Goal: Find specific page/section: Find specific page/section

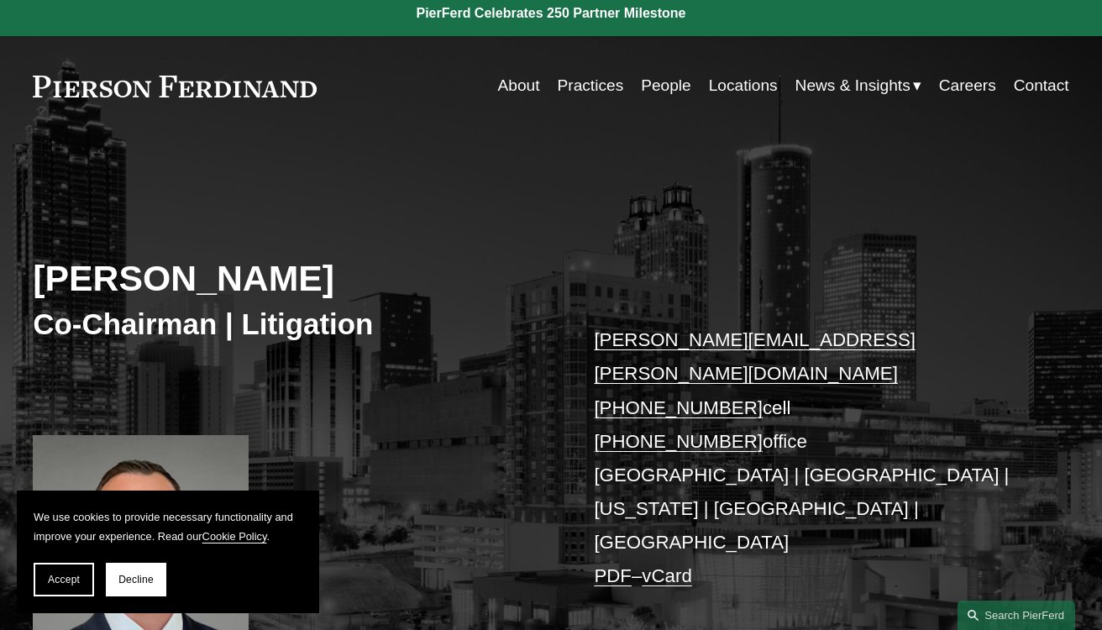
scroll to position [9, 0]
click at [511, 86] on link "About" at bounding box center [519, 86] width 42 height 32
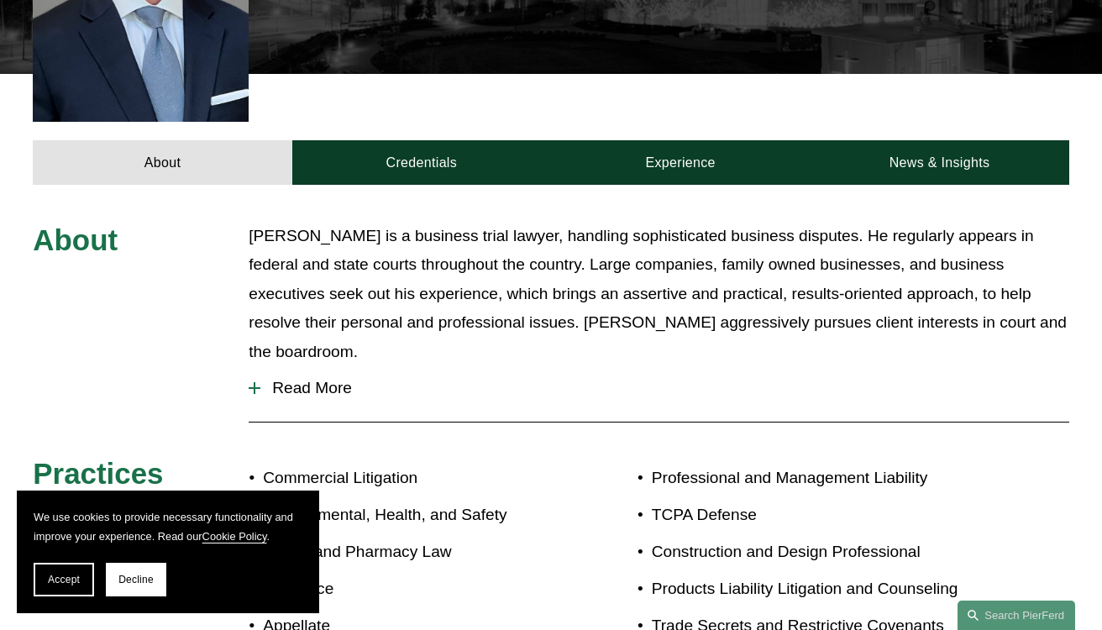
scroll to position [652, 0]
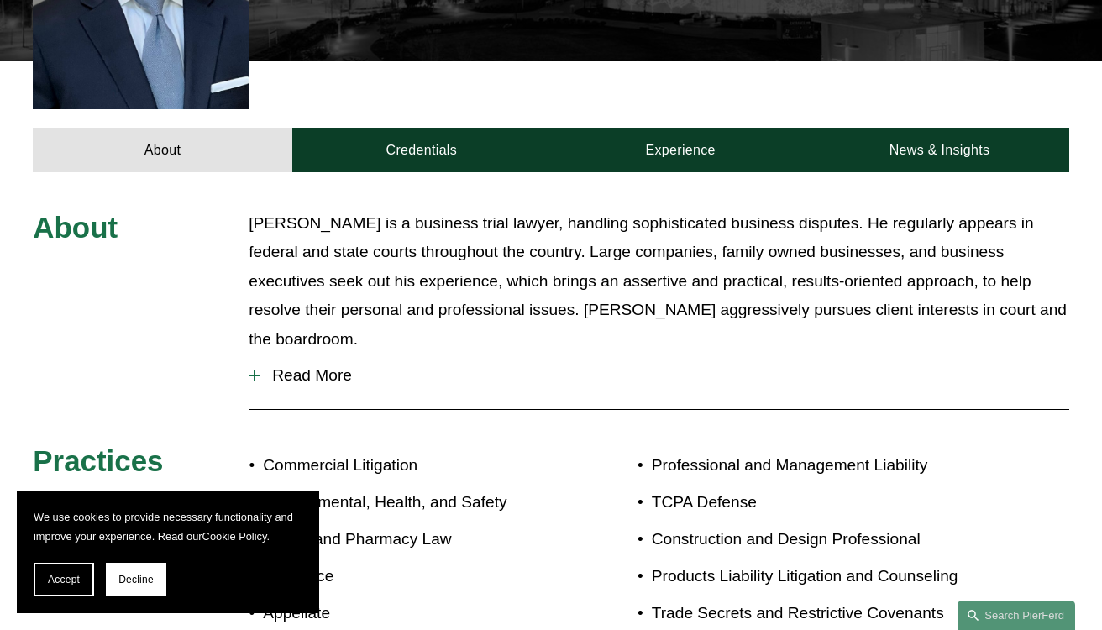
click at [291, 366] on span "Read More" at bounding box center [664, 375] width 808 height 18
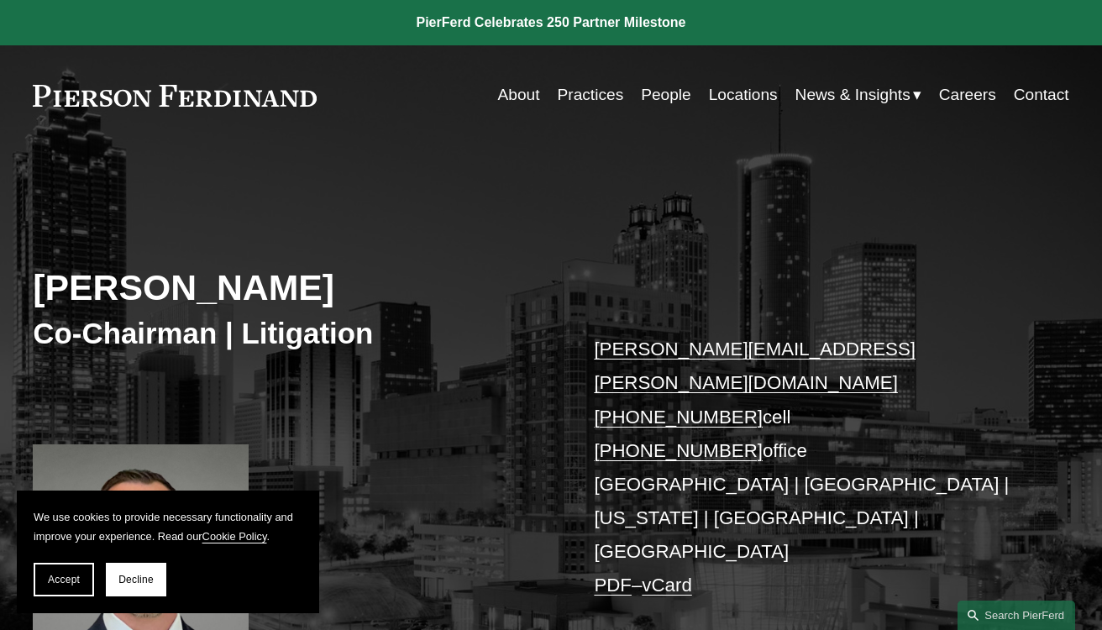
scroll to position [0, 0]
click at [730, 95] on link "Locations" at bounding box center [743, 95] width 69 height 32
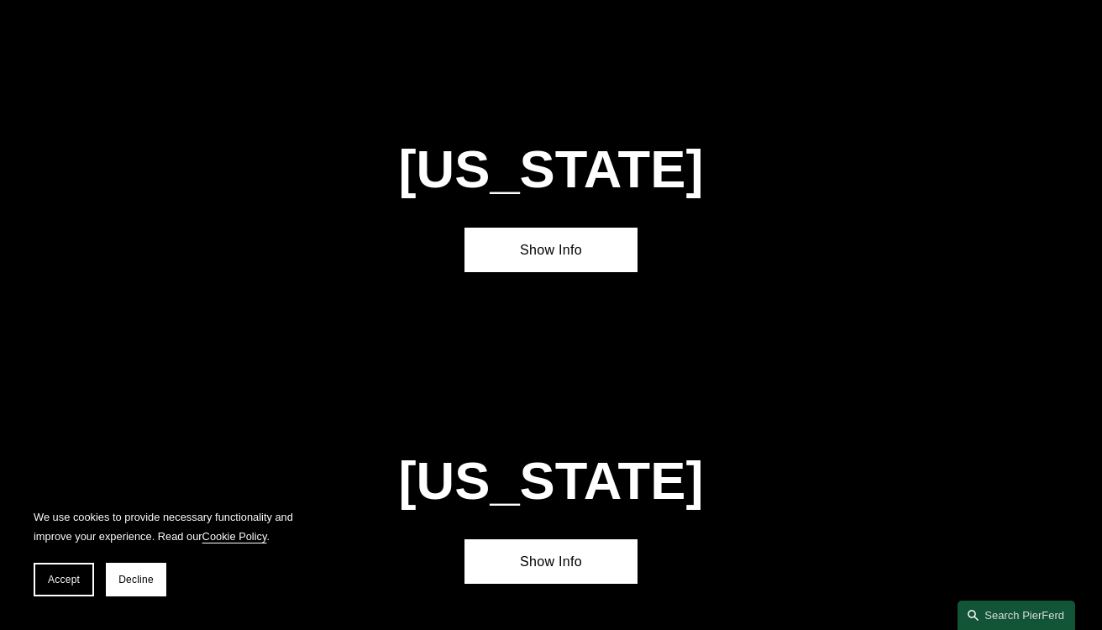
scroll to position [5868, 0]
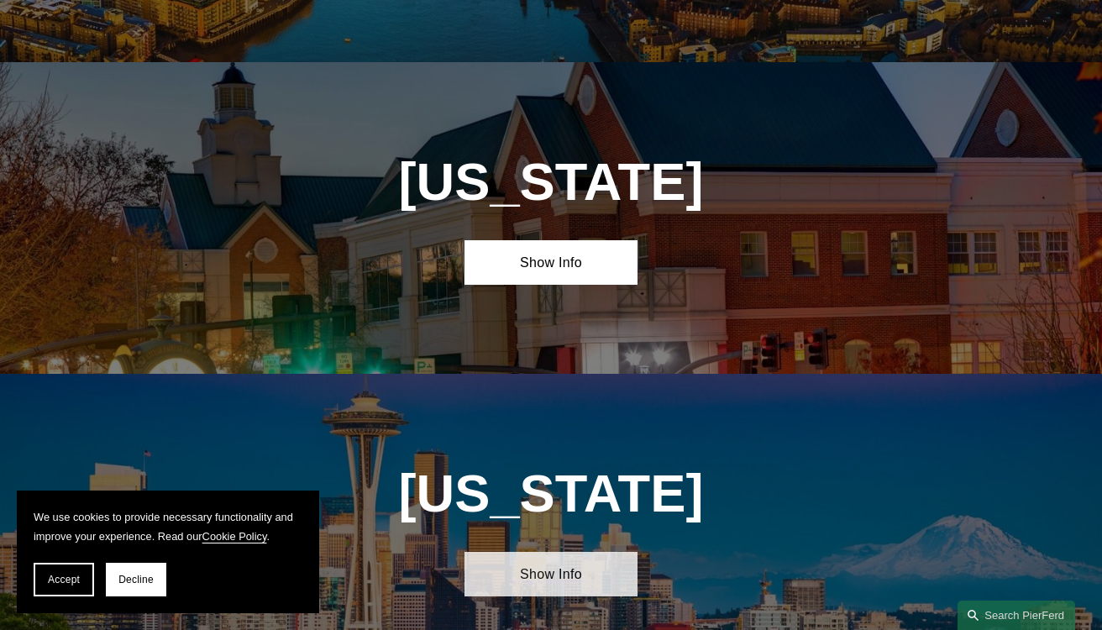
click at [559, 552] on link "Show Info" at bounding box center [550, 574] width 173 height 45
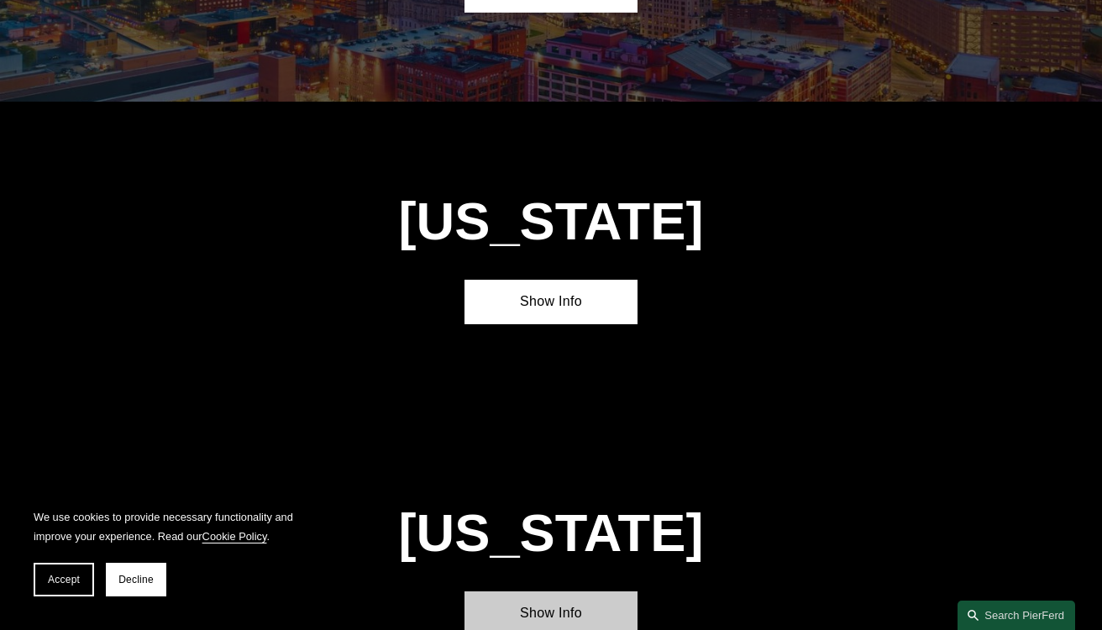
scroll to position [3407, 0]
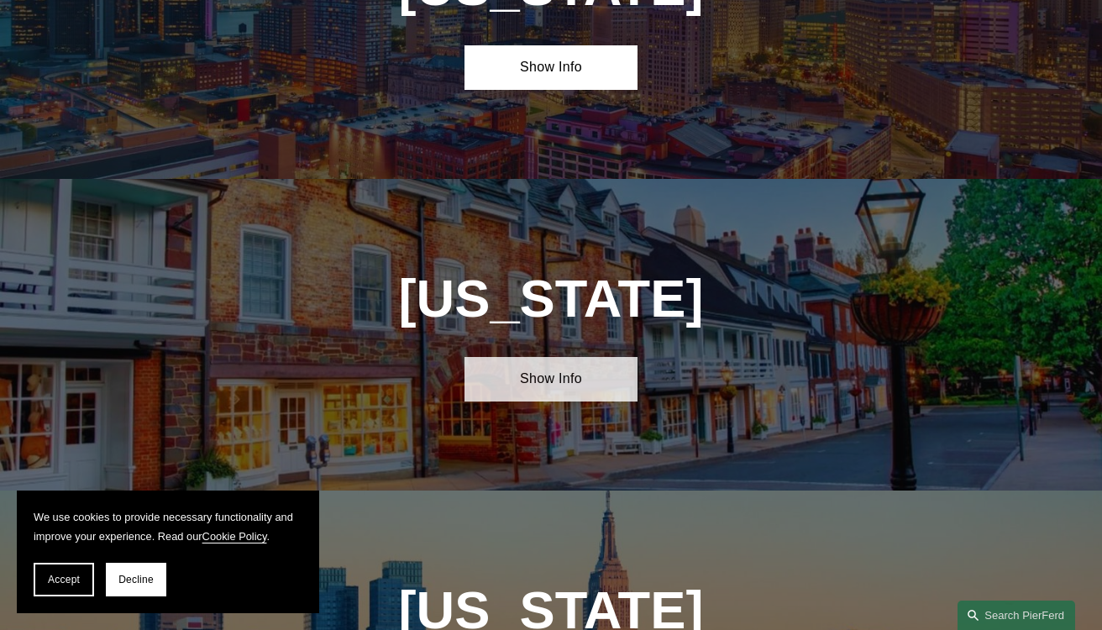
click at [541, 357] on link "Show Info" at bounding box center [550, 379] width 173 height 45
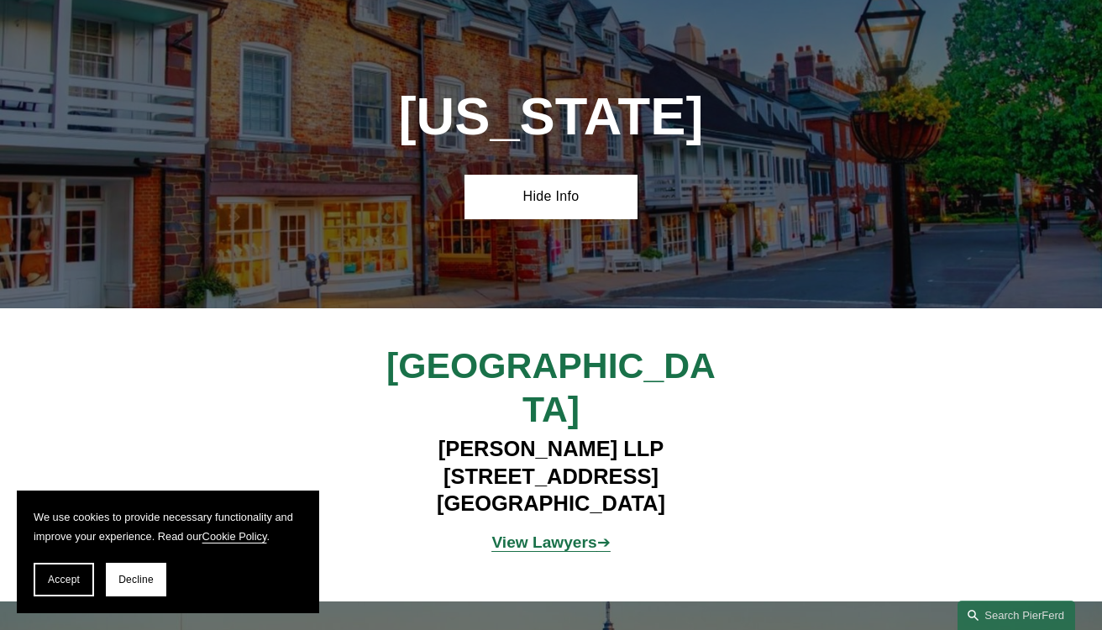
scroll to position [3706, 0]
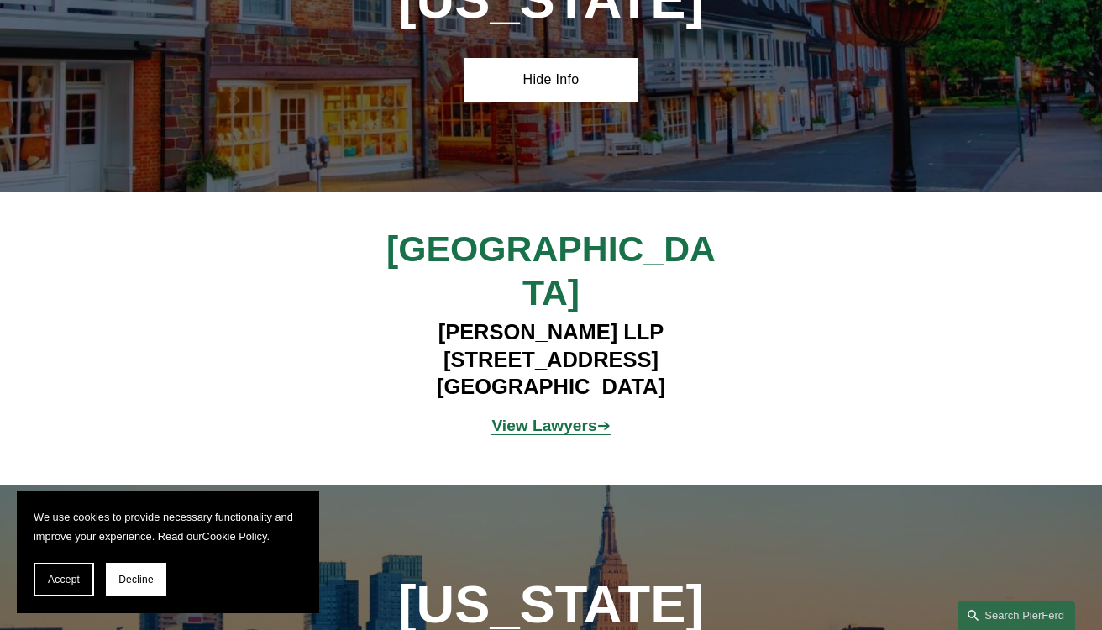
click at [546, 417] on strong "View Lawyers" at bounding box center [543, 426] width 105 height 18
